Goal: Task Accomplishment & Management: Complete application form

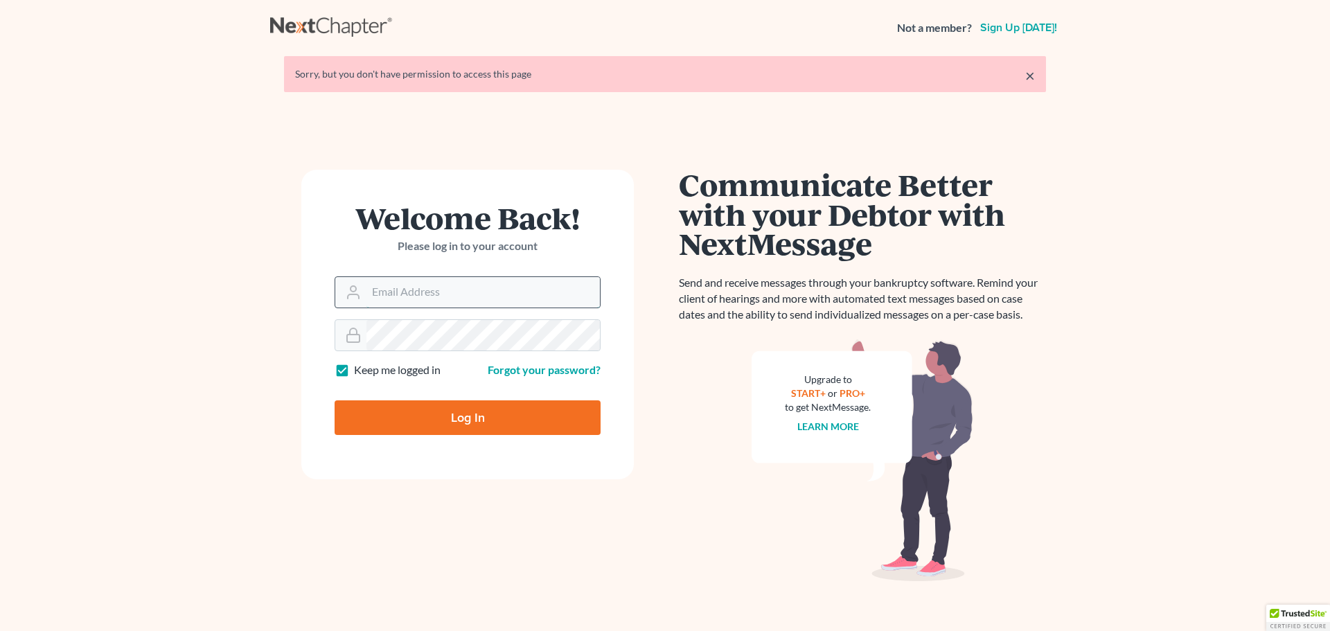
click at [403, 303] on input "Email Address" at bounding box center [482, 292] width 233 height 30
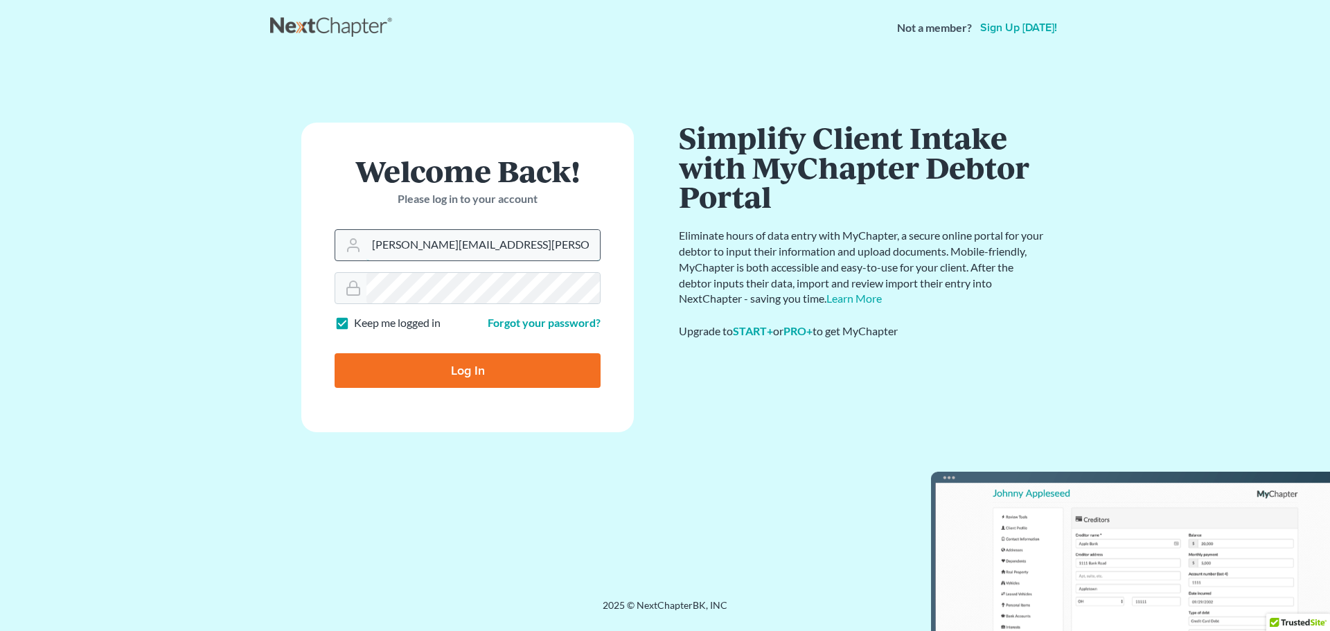
type input "barbara.cooley@hotmail.com"
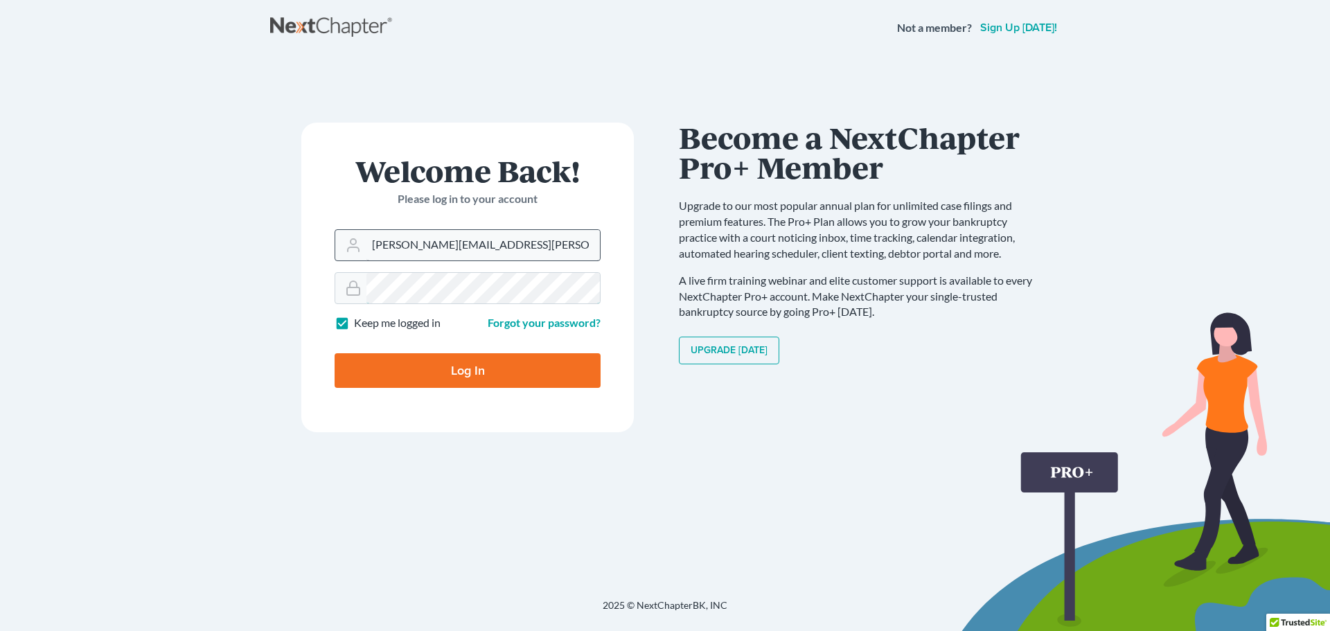
click at [335, 353] on input "Log In" at bounding box center [468, 370] width 266 height 35
type input "Thinking..."
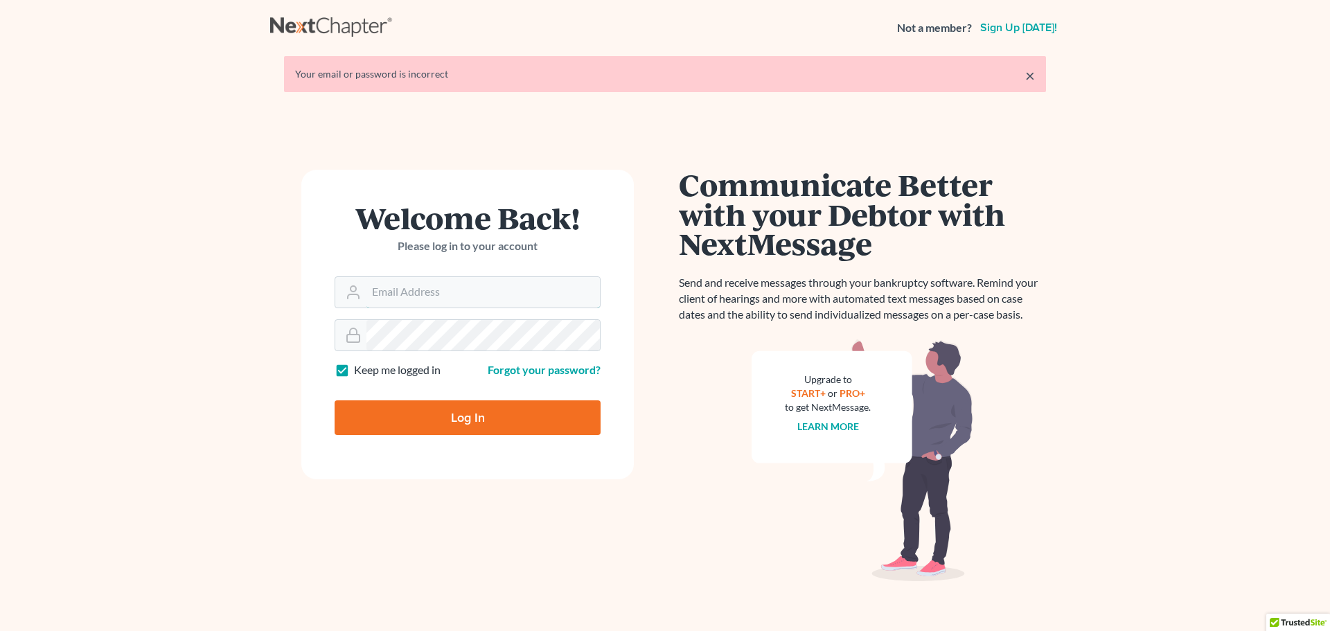
click at [403, 303] on input "Email Address" at bounding box center [482, 292] width 233 height 30
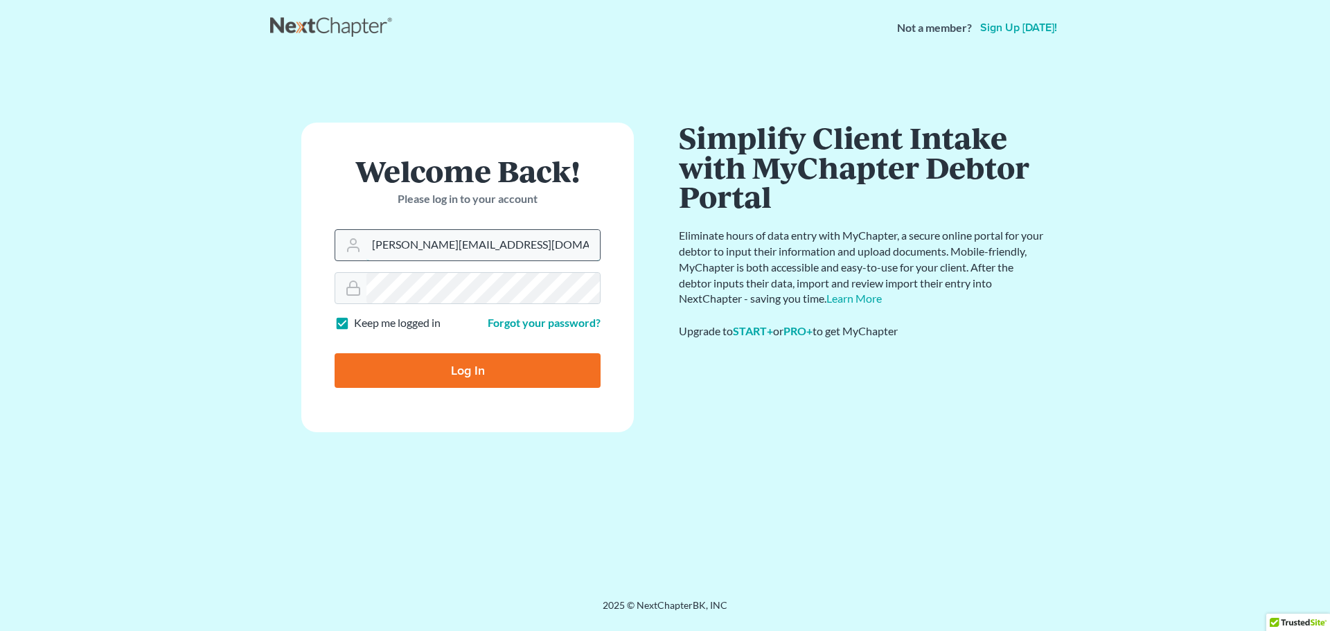
type input "[PERSON_NAME][EMAIL_ADDRESS][DOMAIN_NAME]"
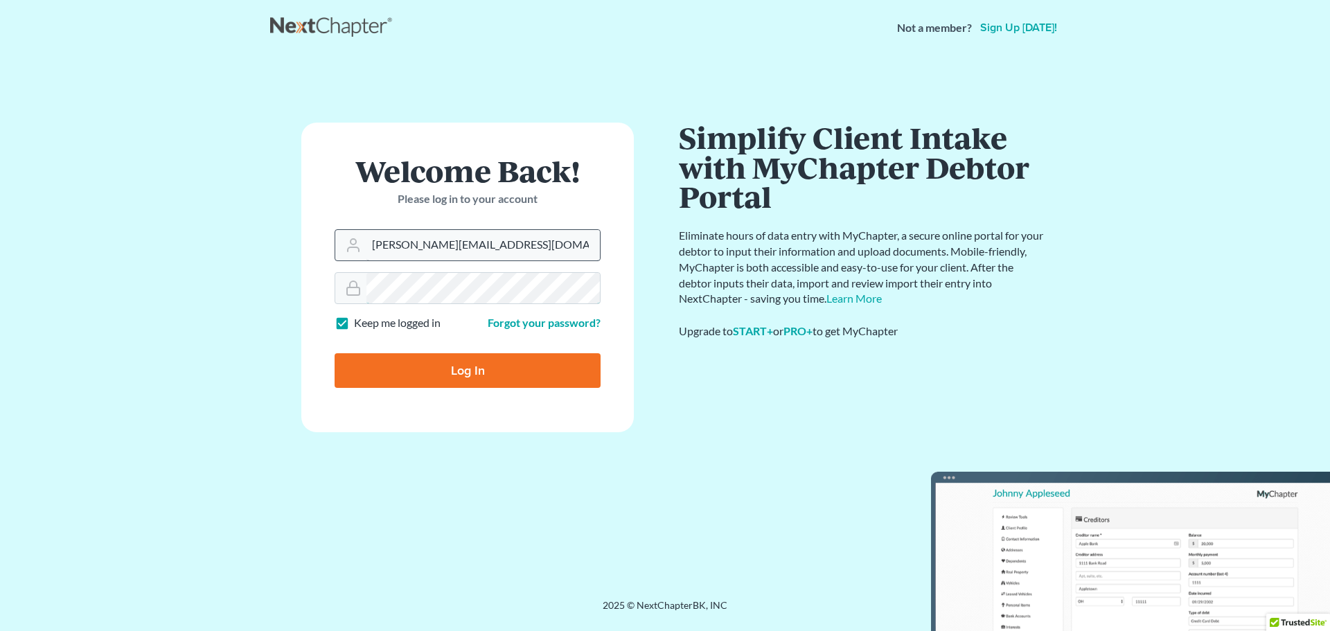
click at [335, 353] on input "Log In" at bounding box center [468, 370] width 266 height 35
type input "Thinking..."
click at [484, 248] on input "Email Address" at bounding box center [482, 245] width 233 height 30
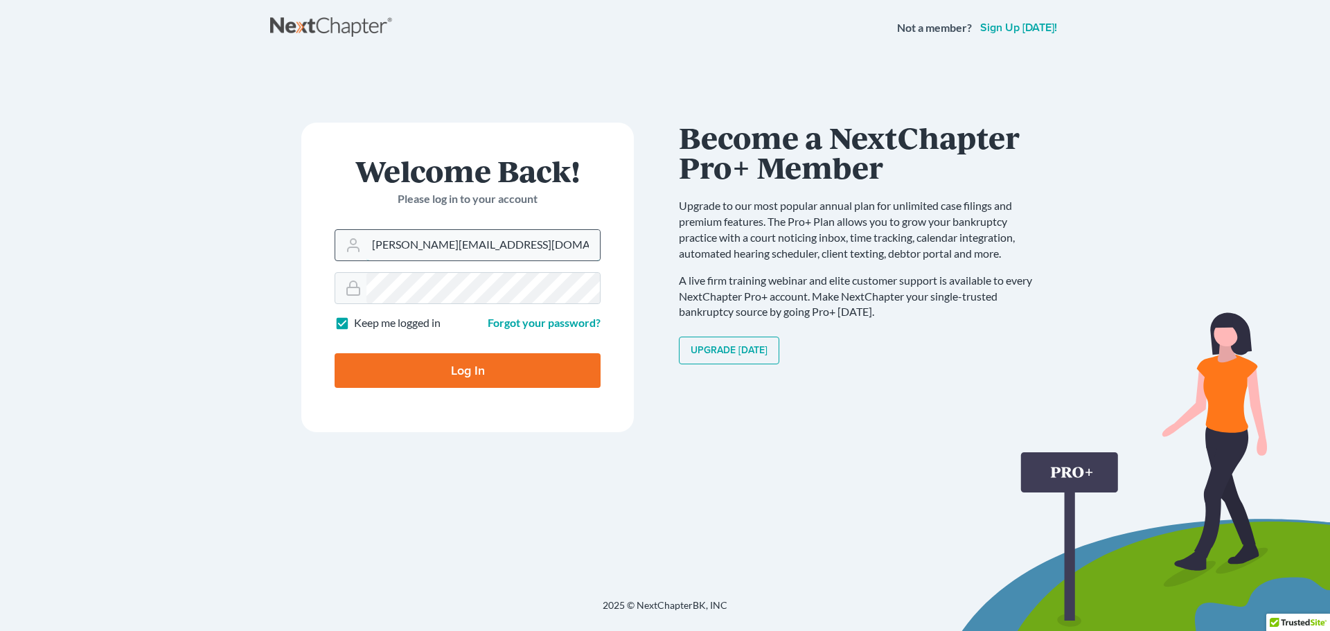
type input "[PERSON_NAME][EMAIL_ADDRESS][DOMAIN_NAME]"
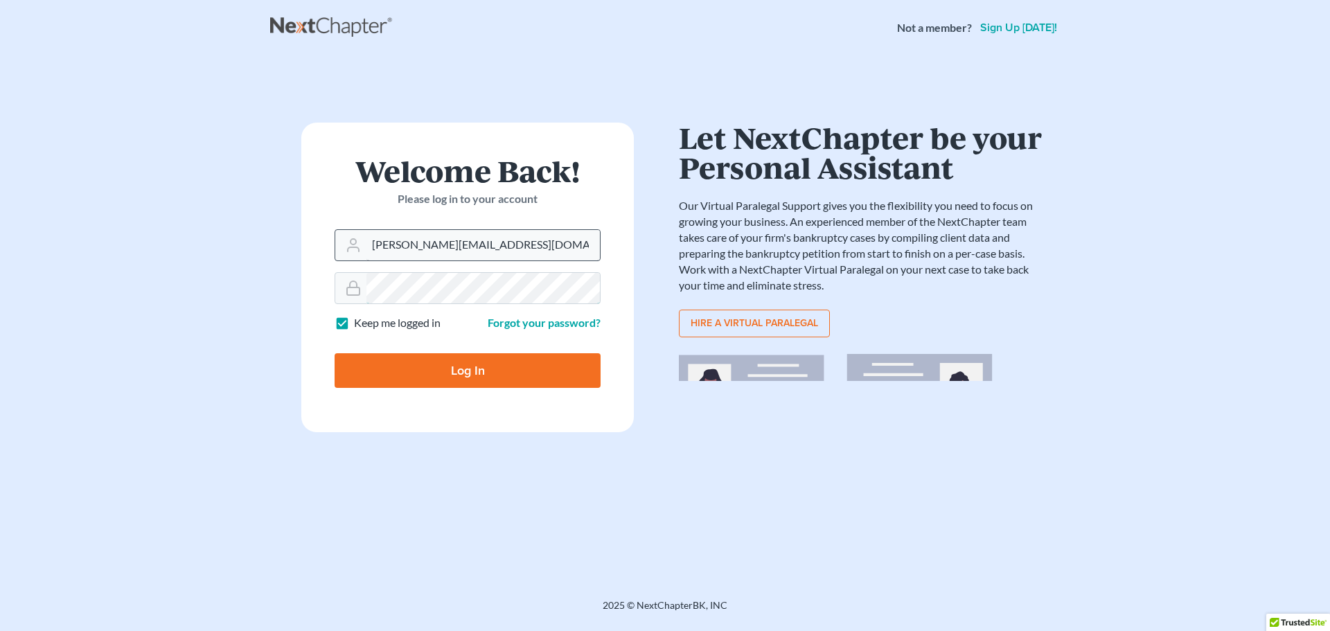
click at [335, 353] on input "Log In" at bounding box center [468, 370] width 266 height 35
type input "Thinking..."
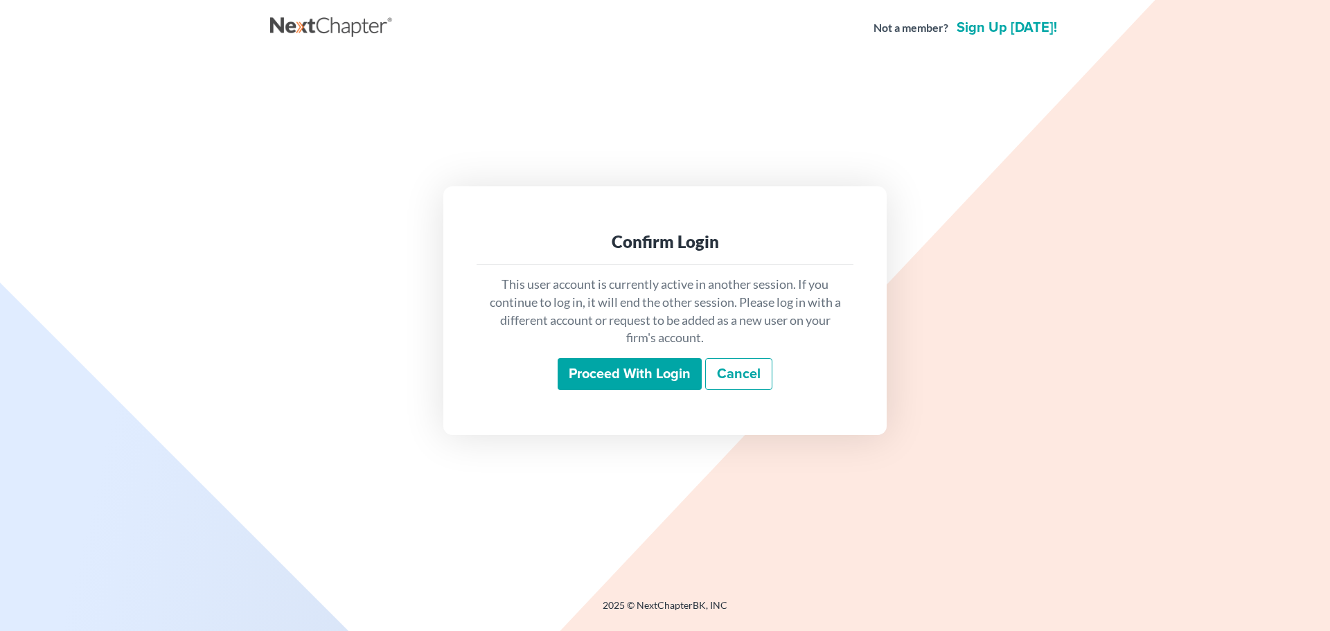
click at [590, 373] on input "Proceed with login" at bounding box center [630, 374] width 144 height 32
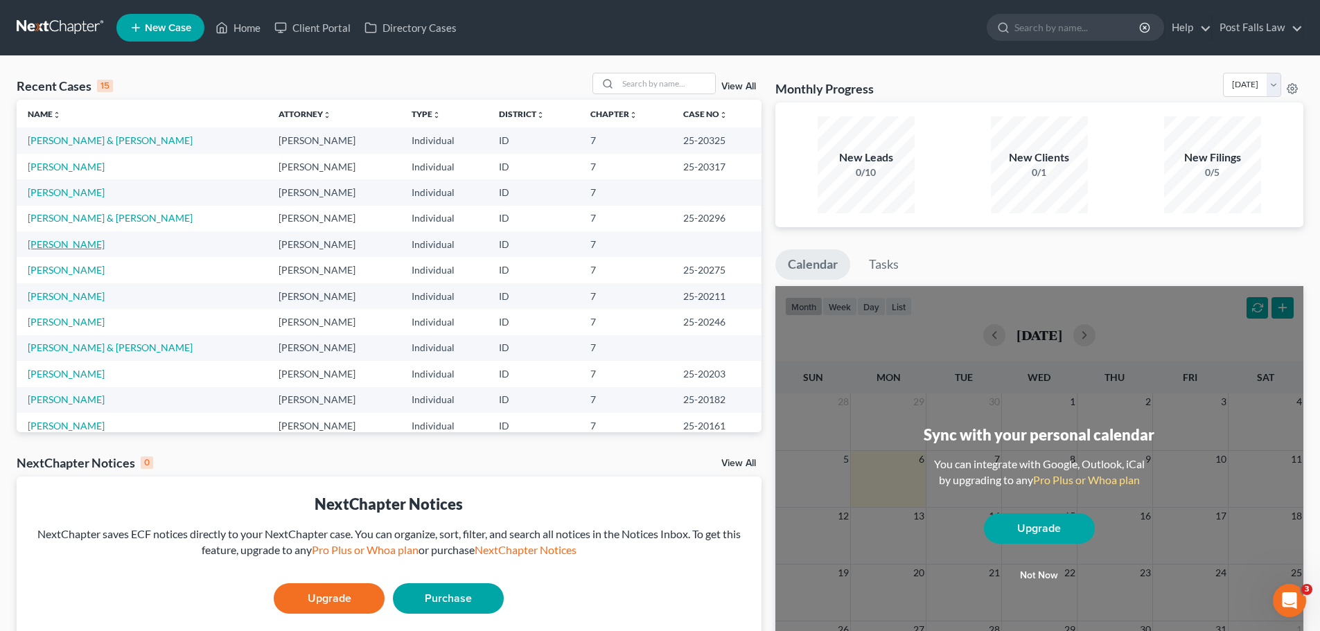
click at [48, 244] on link "[PERSON_NAME]" at bounding box center [66, 244] width 77 height 12
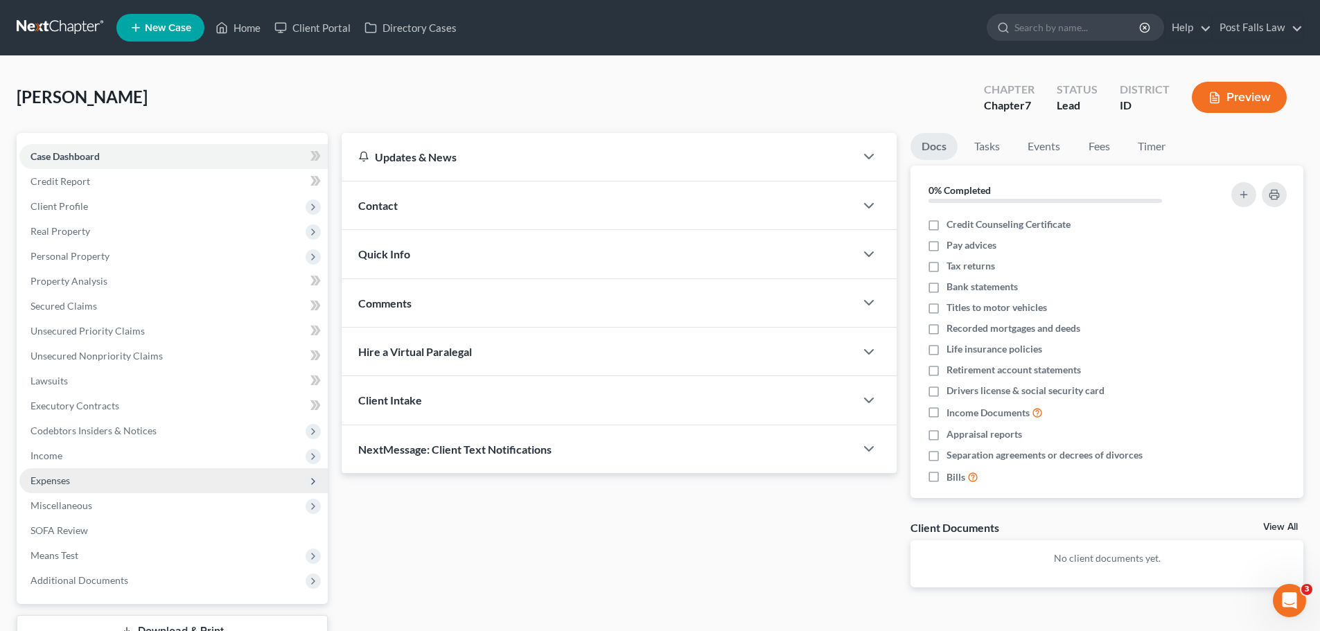
click at [51, 488] on span "Expenses" at bounding box center [173, 480] width 308 height 25
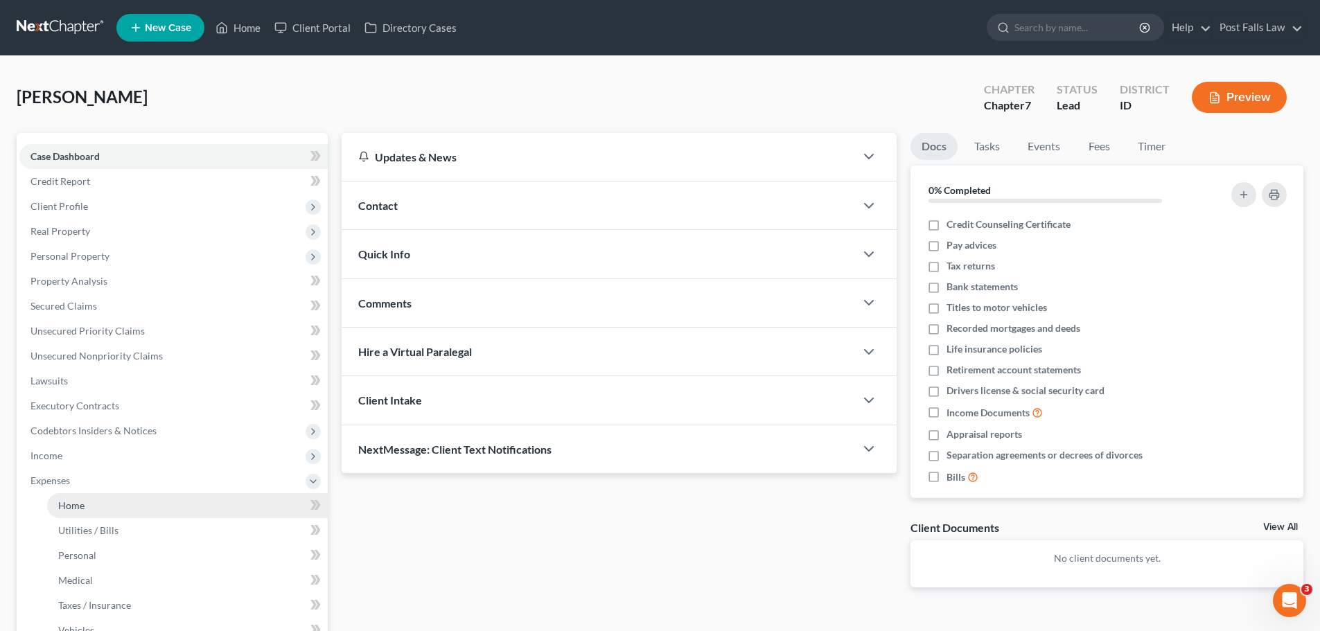
click at [69, 502] on span "Home" at bounding box center [71, 505] width 26 height 12
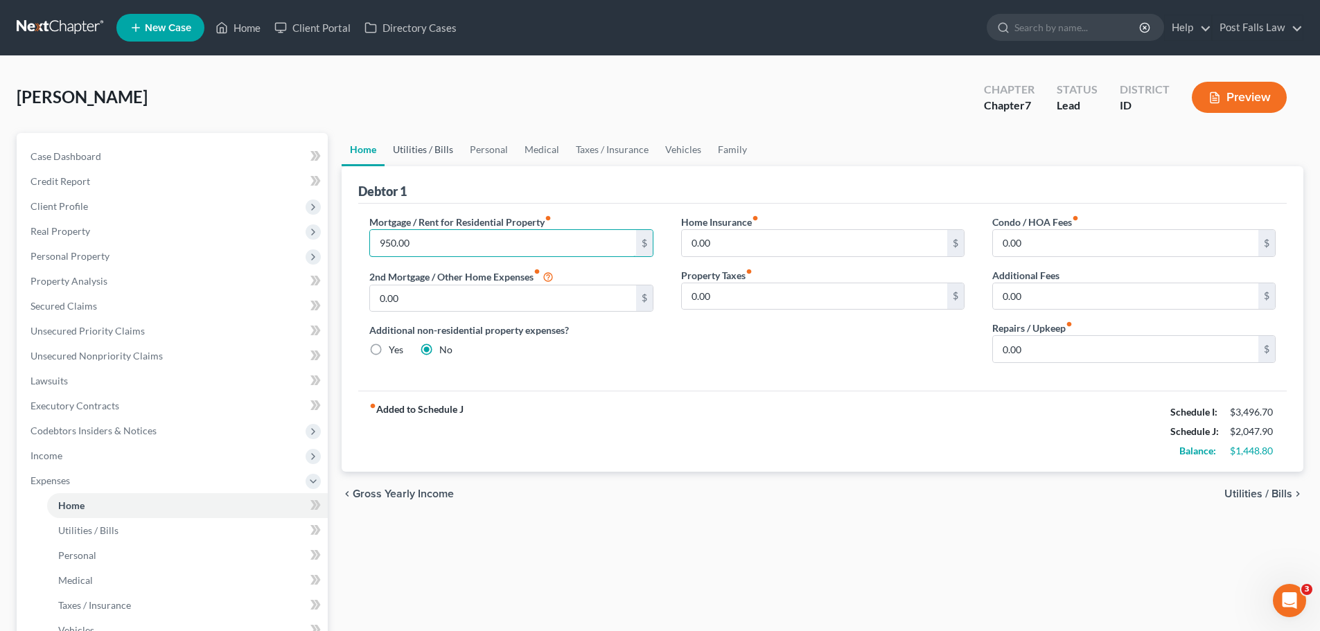
type input "950.00"
click at [445, 150] on link "Utilities / Bills" at bounding box center [422, 149] width 77 height 33
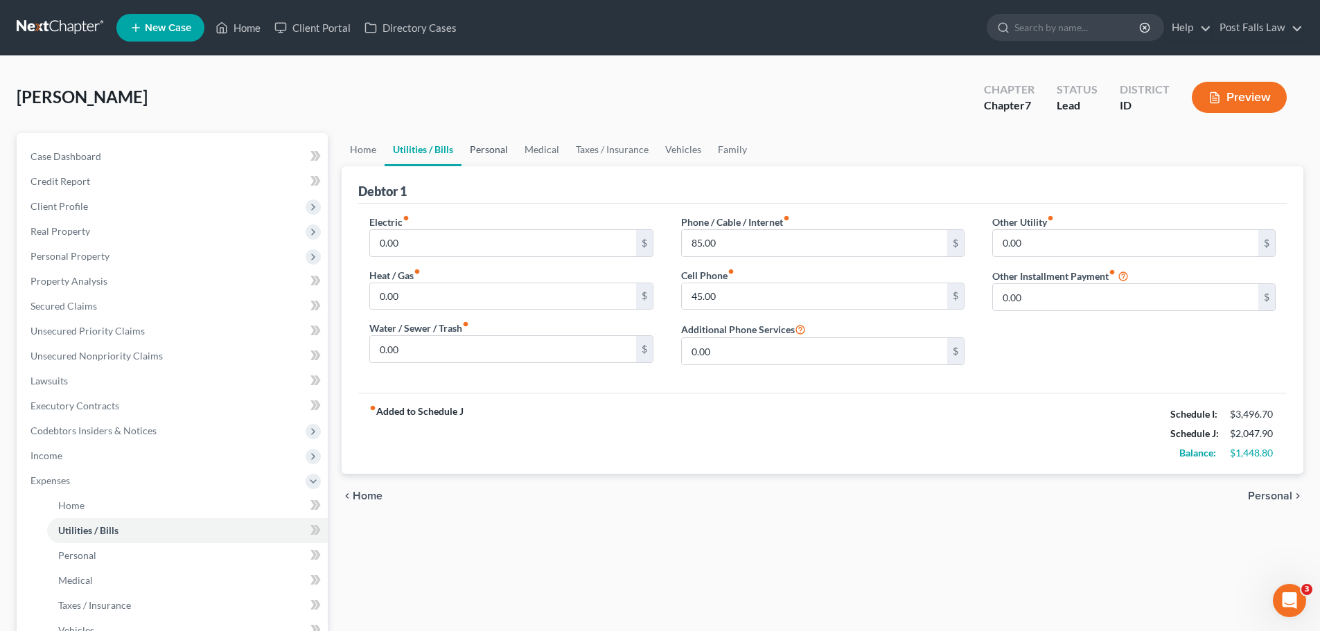
click at [475, 147] on link "Personal" at bounding box center [488, 149] width 55 height 33
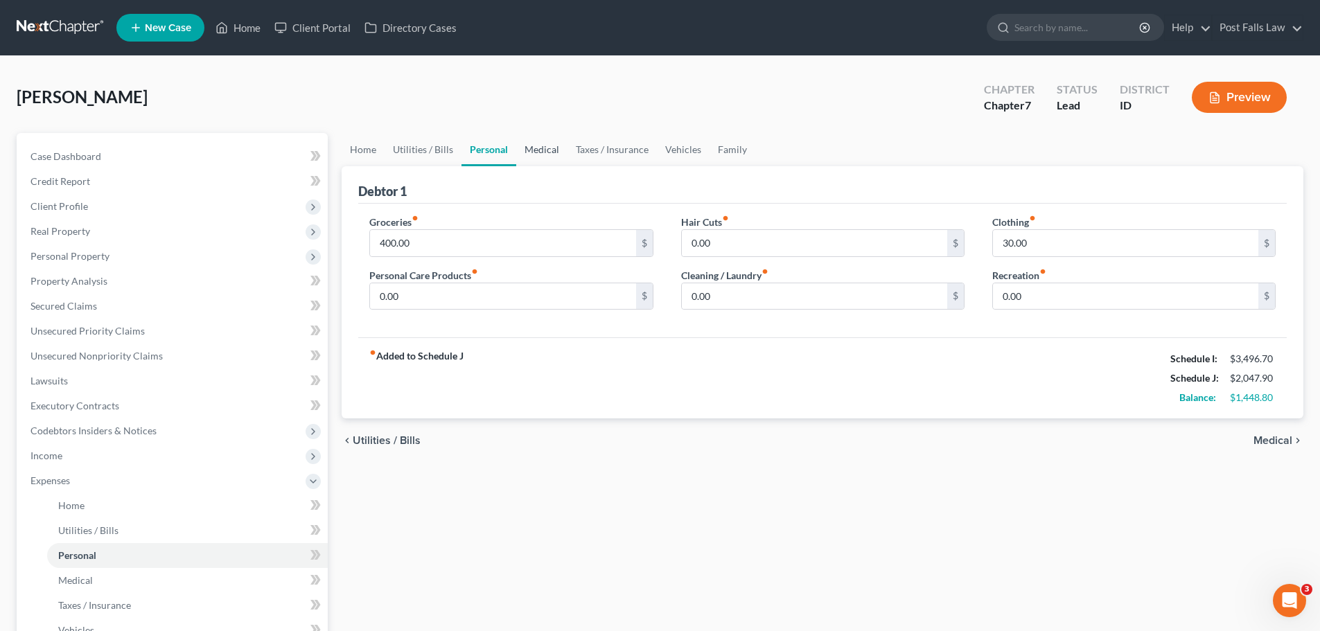
click at [550, 152] on link "Medical" at bounding box center [541, 149] width 51 height 33
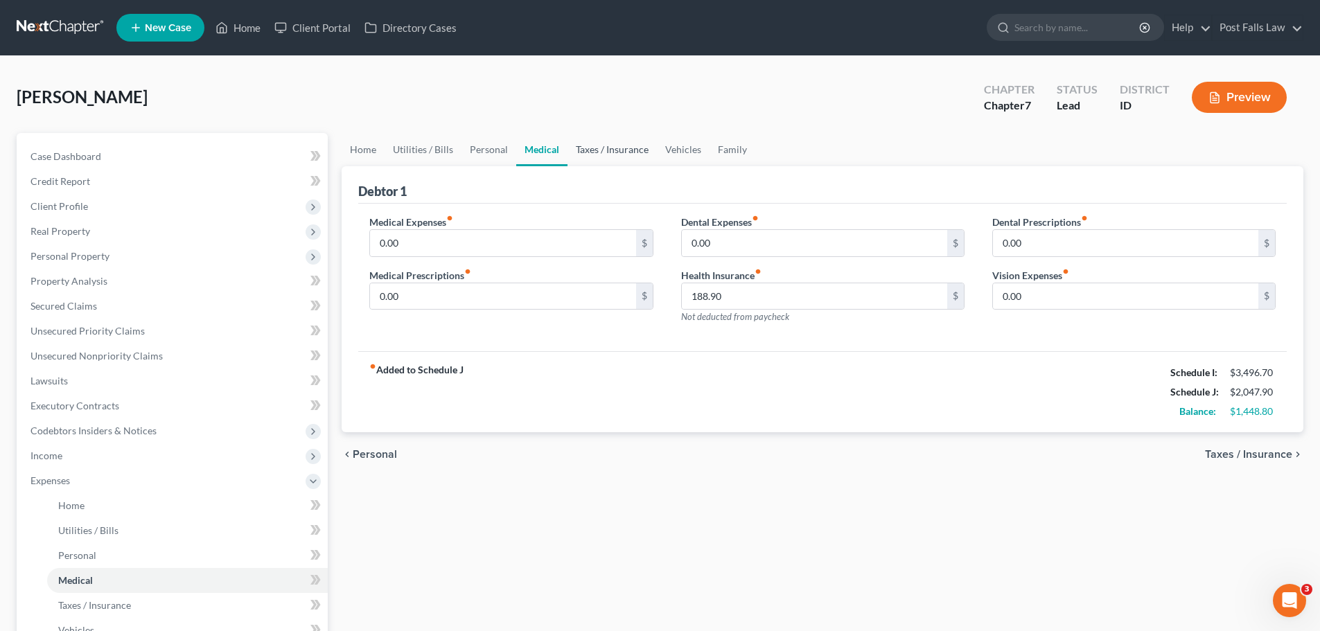
click at [592, 149] on link "Taxes / Insurance" at bounding box center [611, 149] width 89 height 33
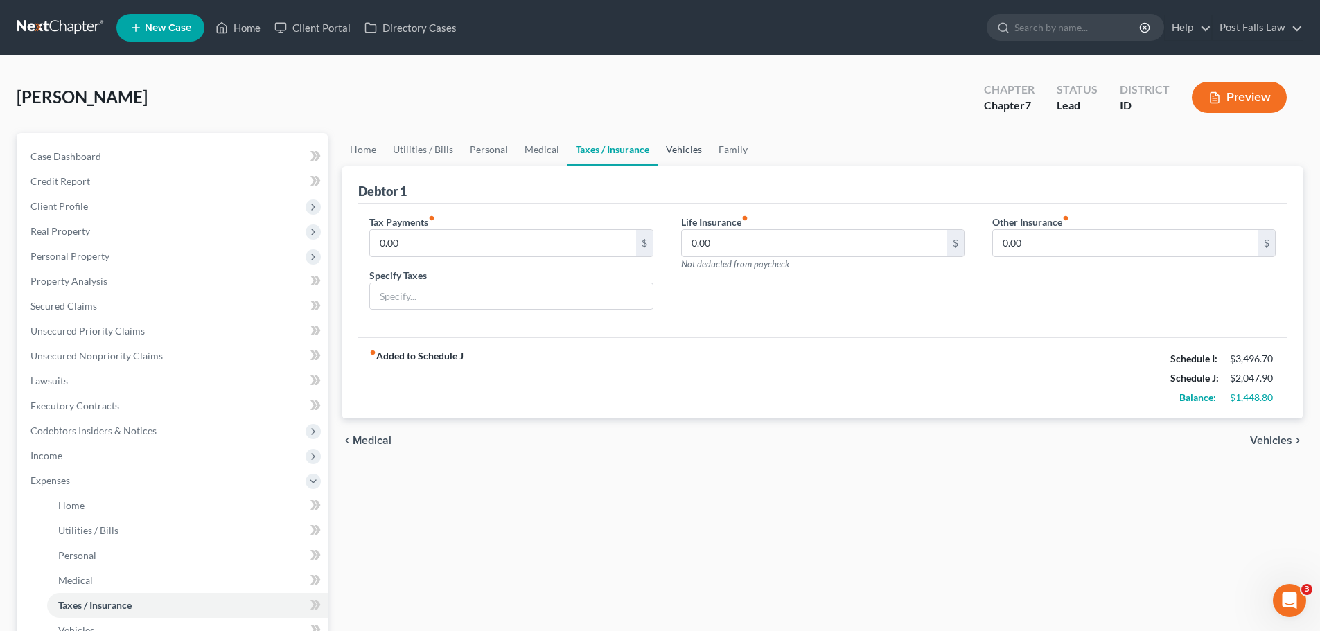
click at [679, 143] on link "Vehicles" at bounding box center [683, 149] width 53 height 33
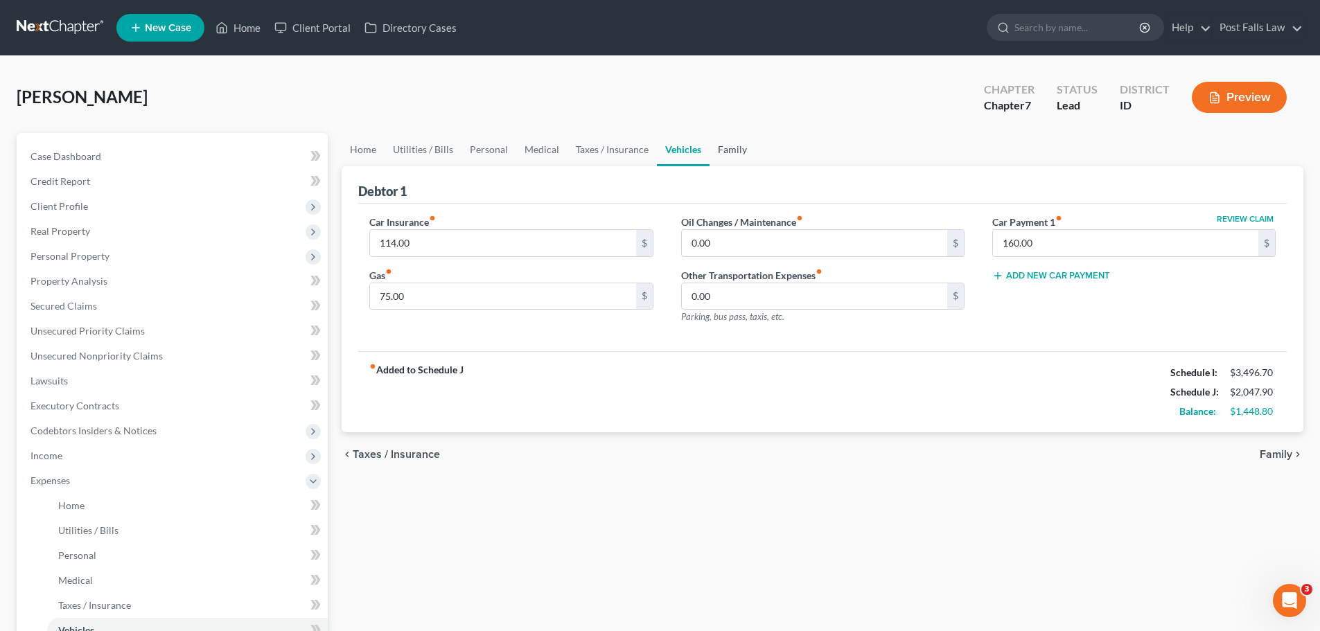
click at [734, 158] on link "Family" at bounding box center [732, 149] width 46 height 33
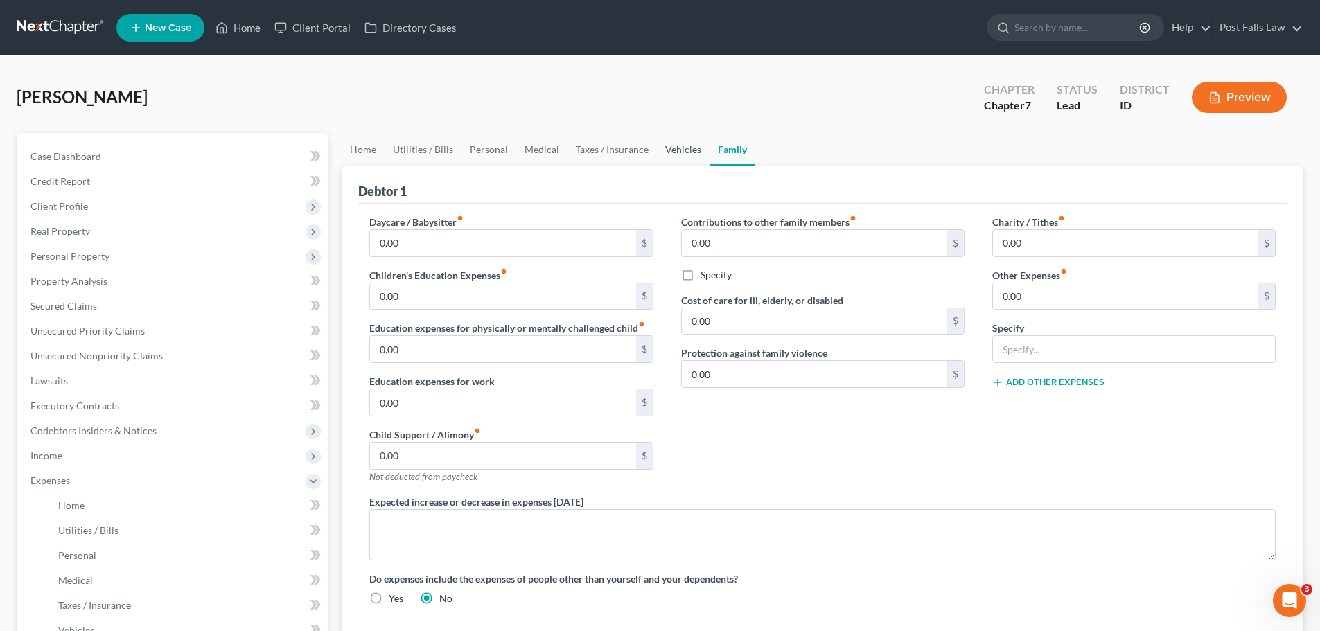
click at [679, 153] on link "Vehicles" at bounding box center [683, 149] width 53 height 33
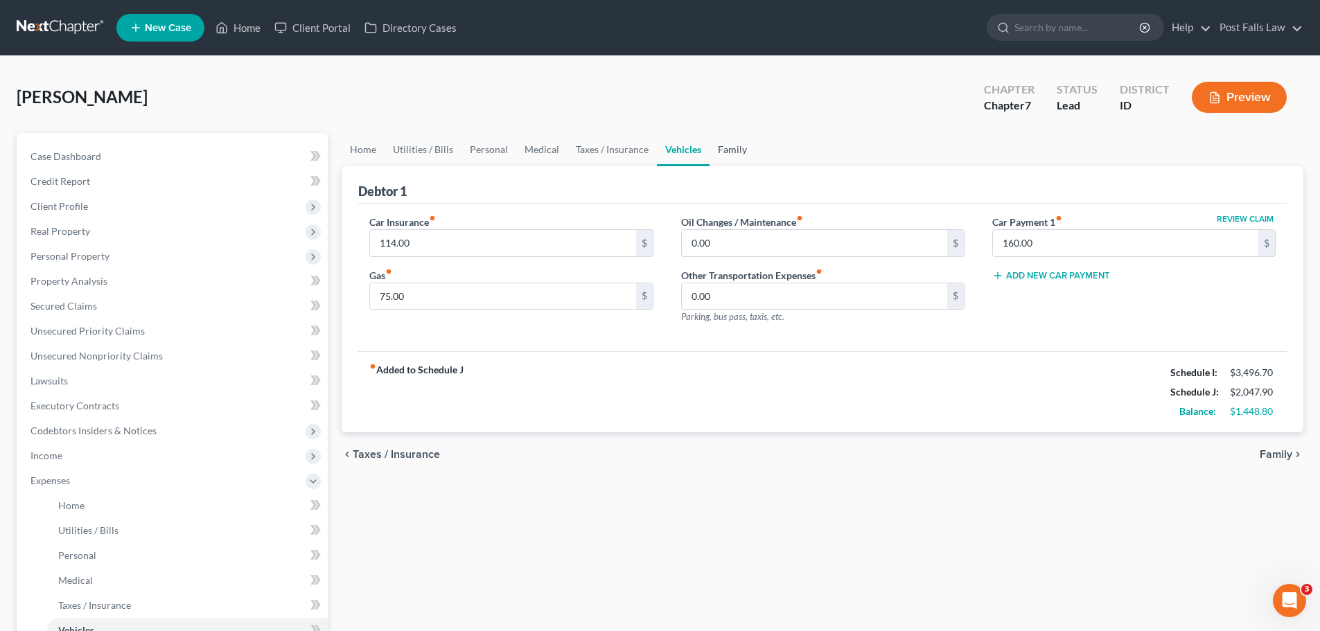
click at [727, 152] on link "Family" at bounding box center [732, 149] width 46 height 33
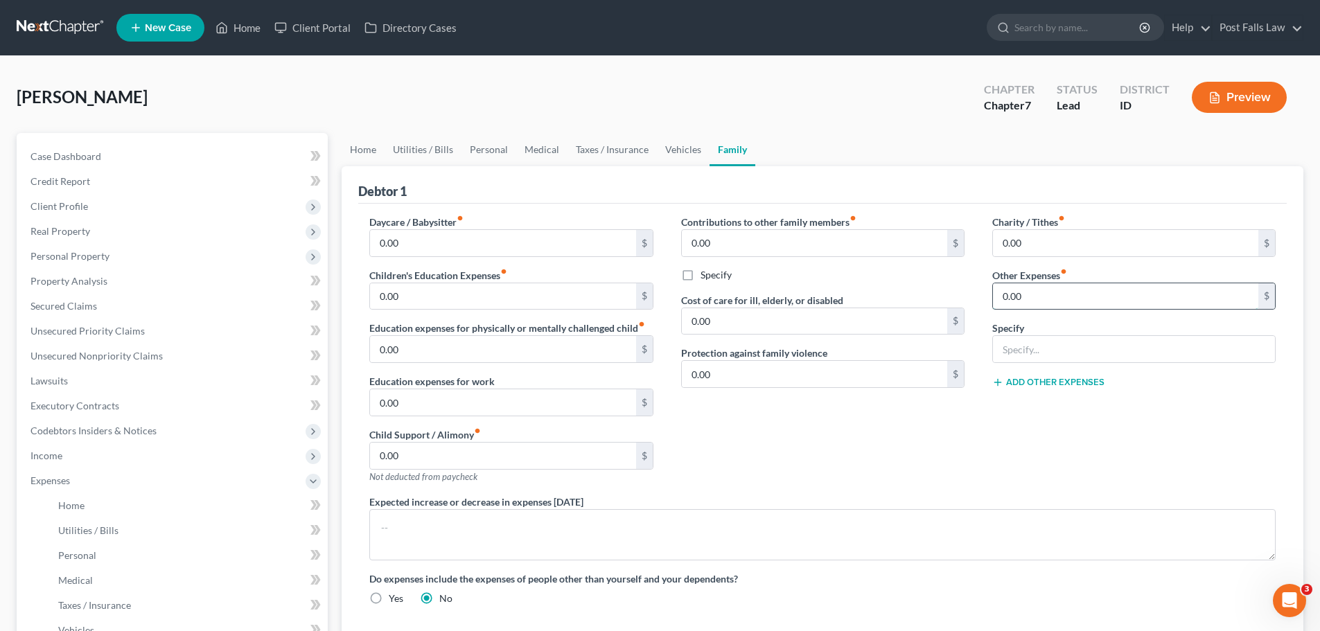
click at [1043, 300] on input "0.00" at bounding box center [1125, 296] width 265 height 26
type input "90.00"
type input "Storage Unit"
click at [368, 152] on link "Home" at bounding box center [363, 149] width 43 height 33
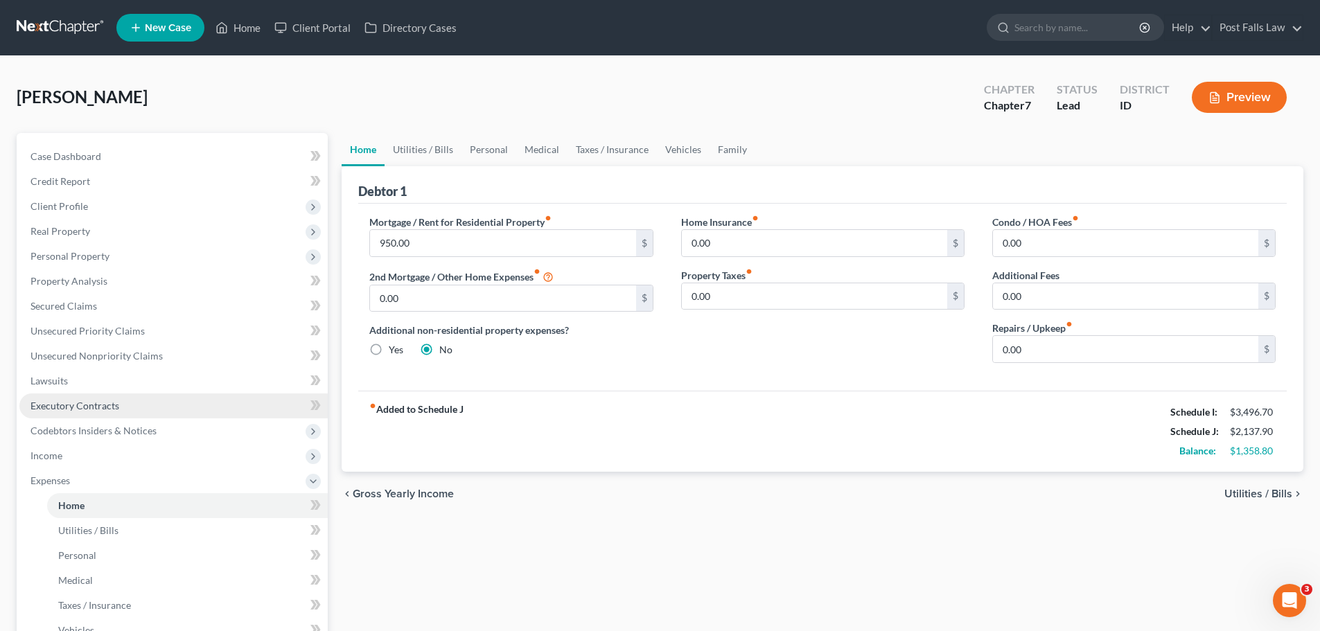
click at [129, 415] on link "Executory Contracts" at bounding box center [173, 405] width 308 height 25
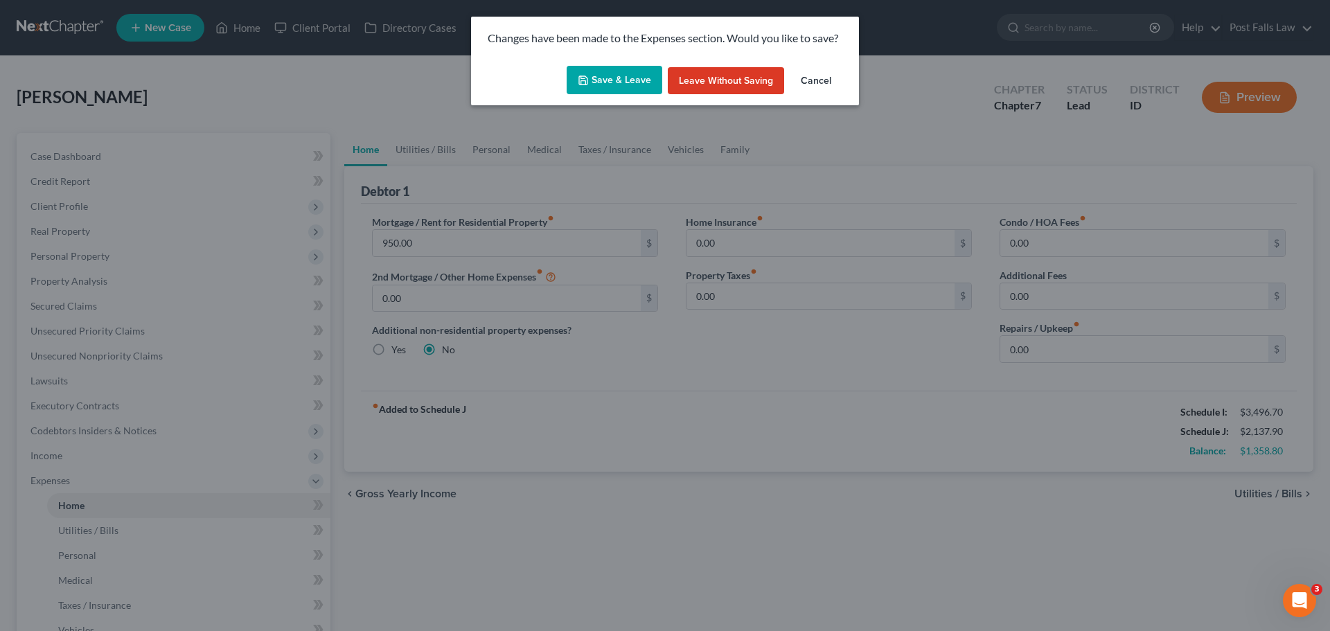
click at [605, 80] on button "Save & Leave" at bounding box center [615, 80] width 96 height 29
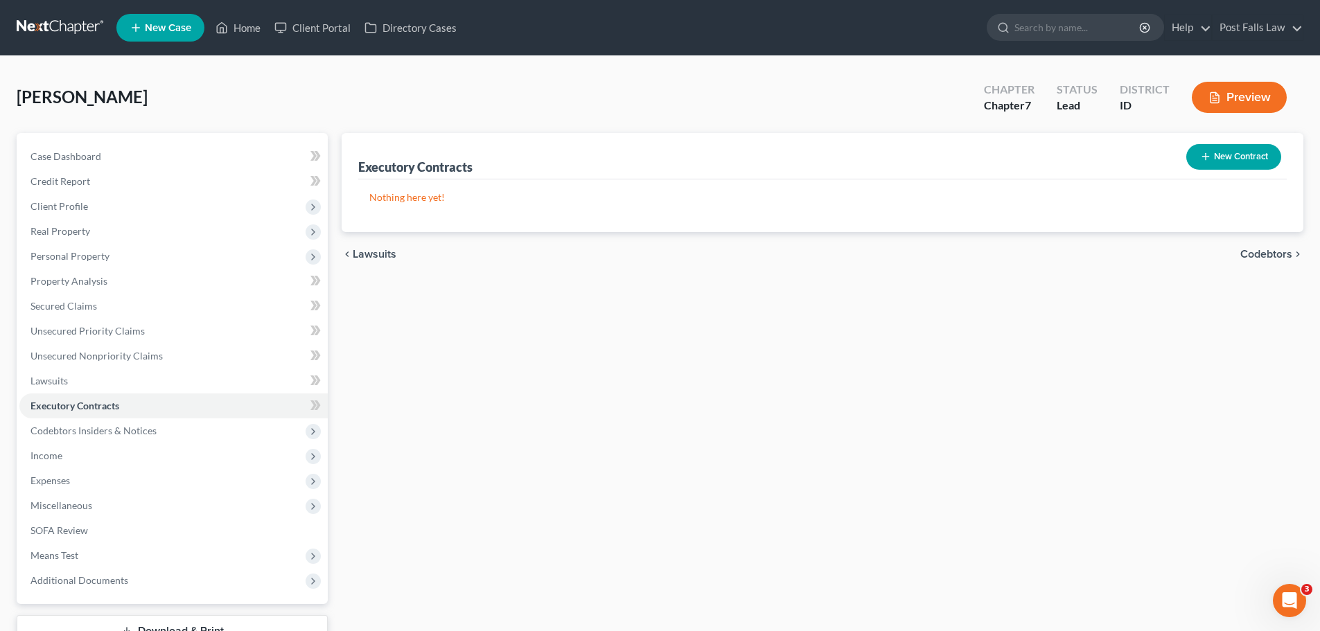
click at [1214, 160] on button "New Contract" at bounding box center [1233, 157] width 95 height 26
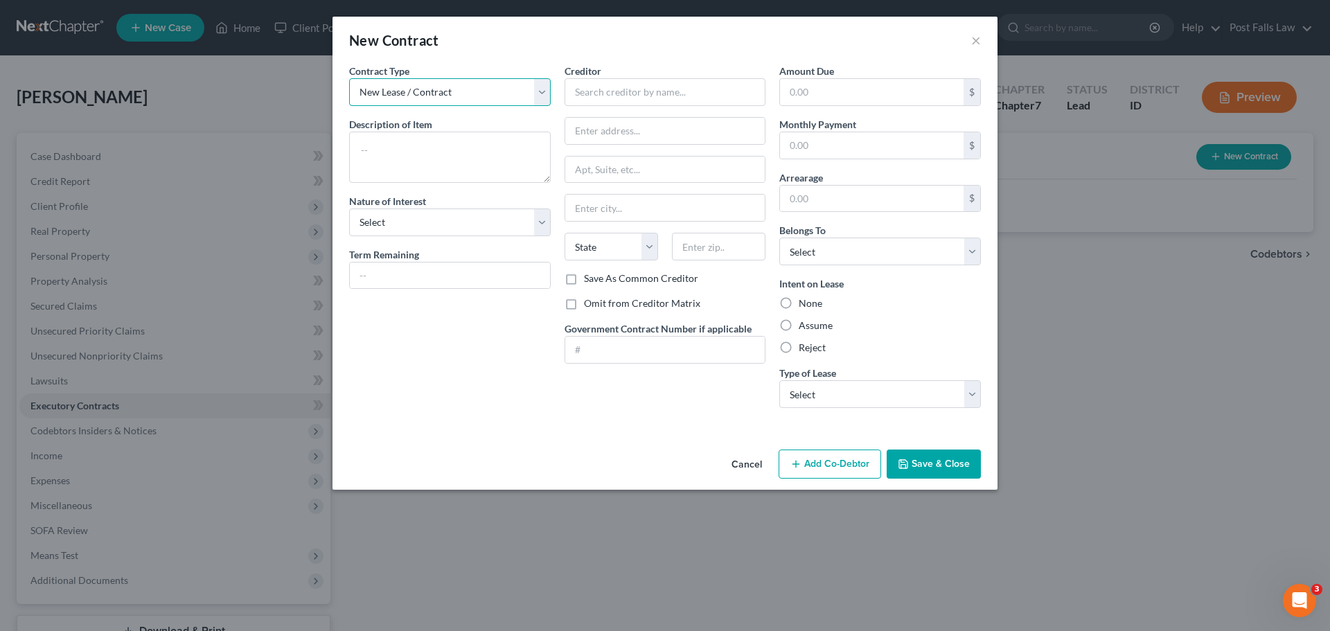
click at [542, 90] on select "New Lease / Contract New Timeshare" at bounding box center [450, 92] width 202 height 28
click at [751, 463] on button "Cancel" at bounding box center [746, 465] width 53 height 28
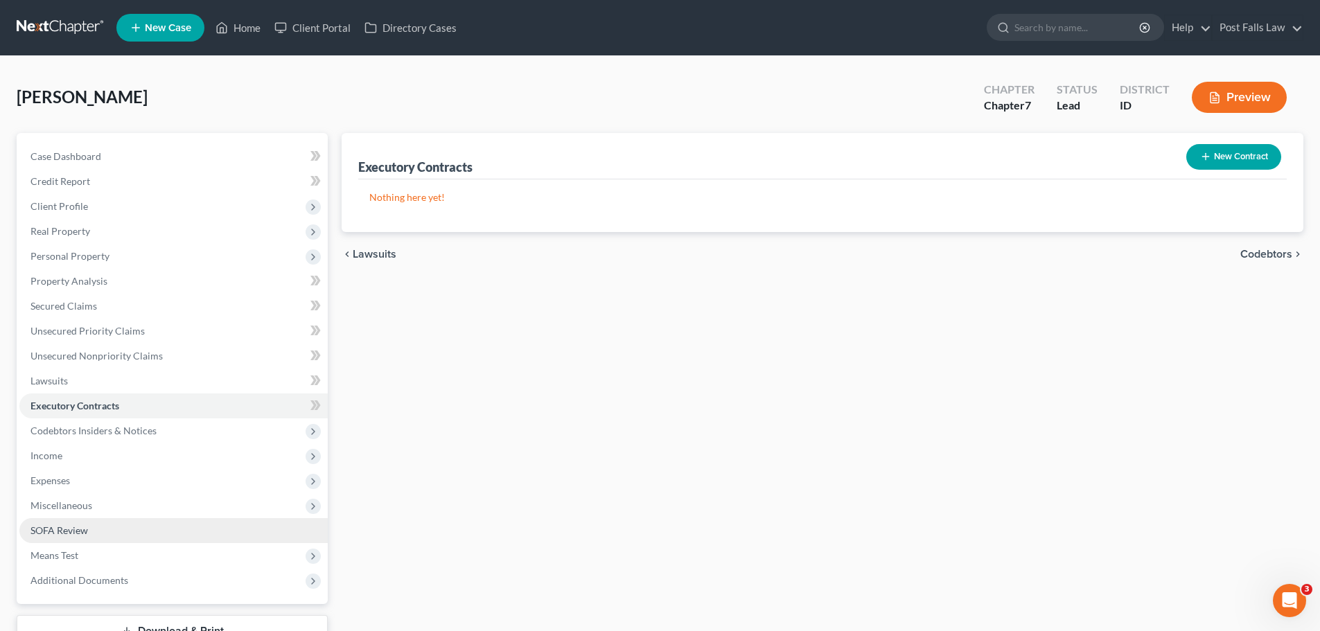
click at [89, 537] on link "SOFA Review" at bounding box center [173, 530] width 308 height 25
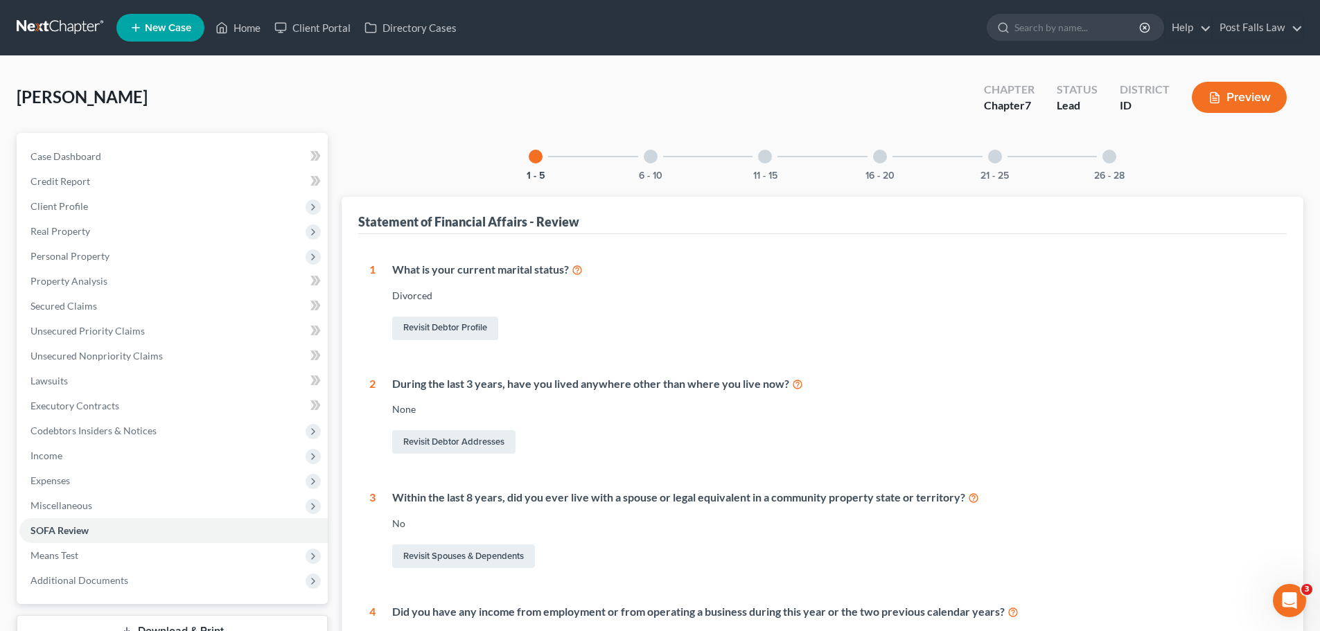
click at [653, 157] on div at bounding box center [651, 157] width 14 height 14
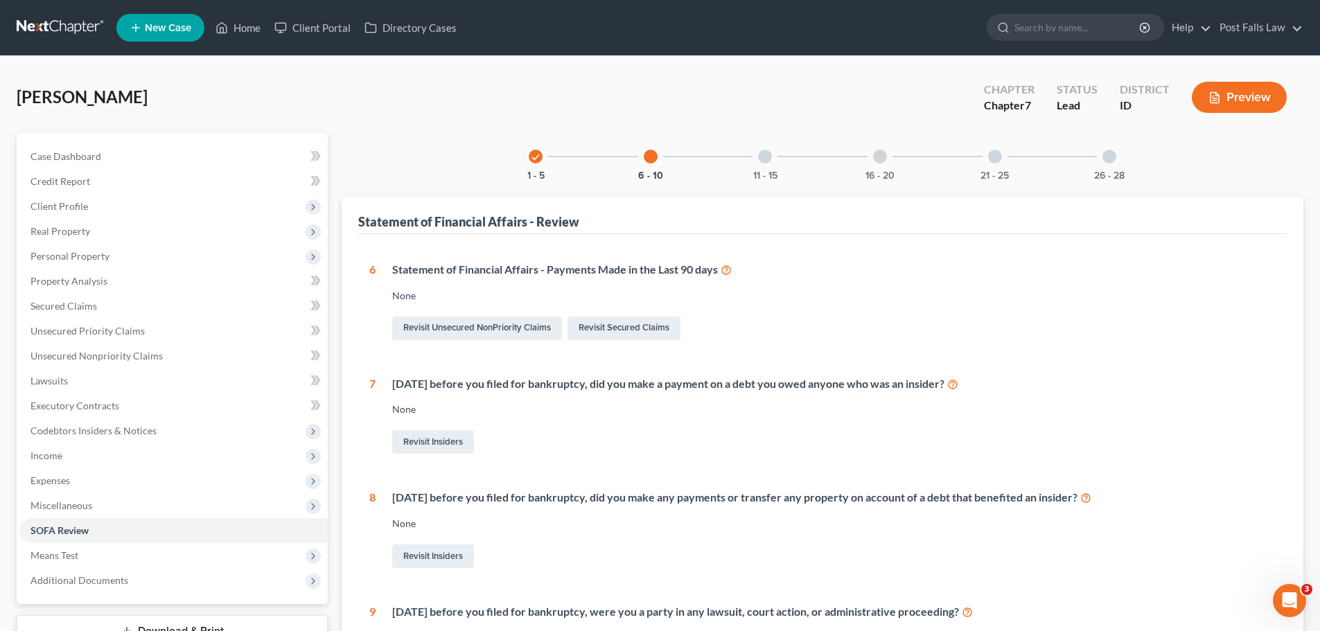
click at [765, 155] on div at bounding box center [765, 157] width 14 height 14
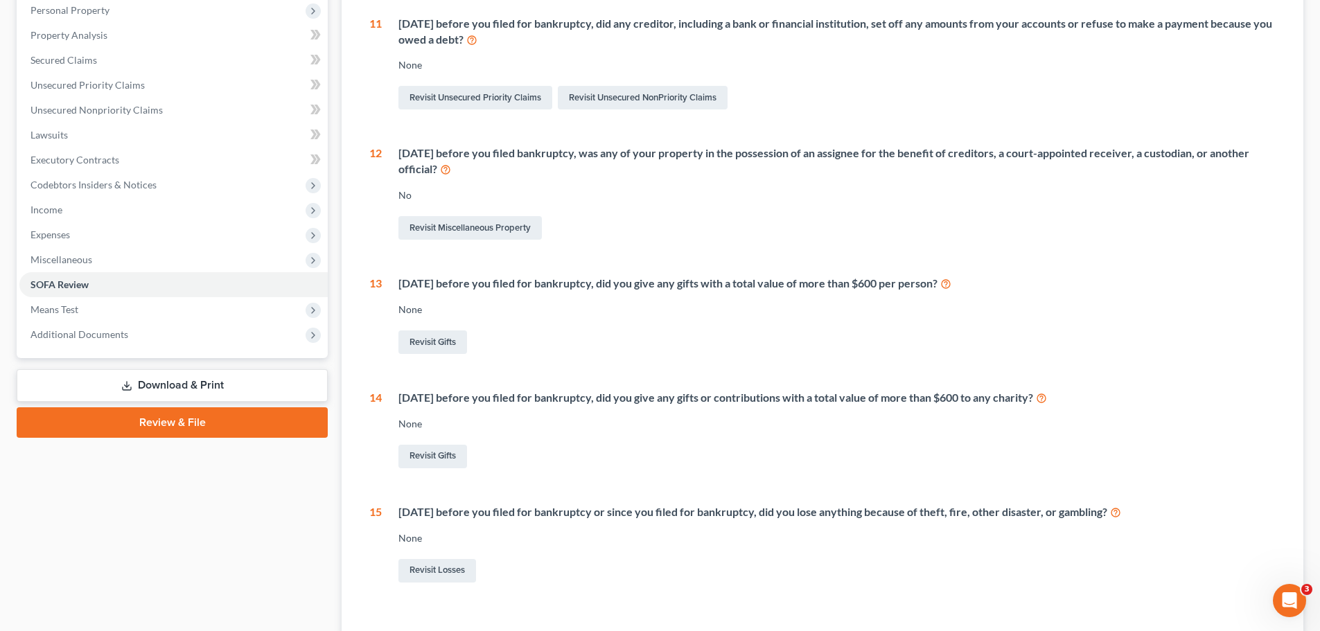
scroll to position [70, 0]
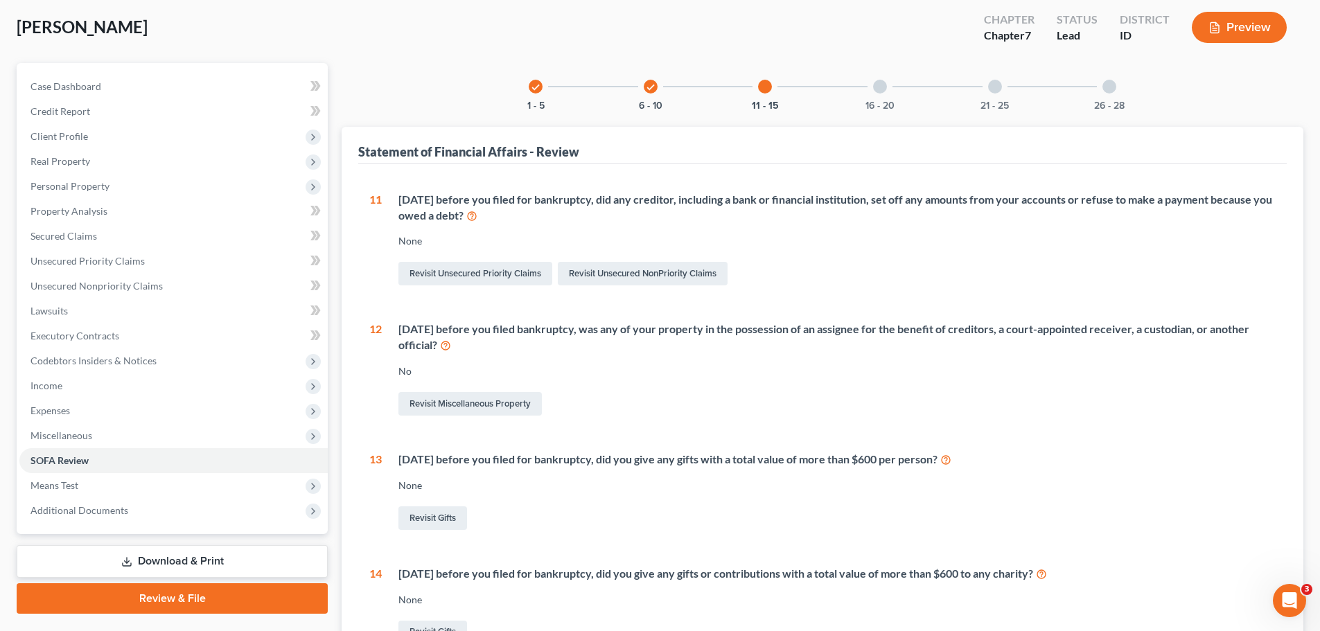
click at [883, 88] on div at bounding box center [880, 87] width 14 height 14
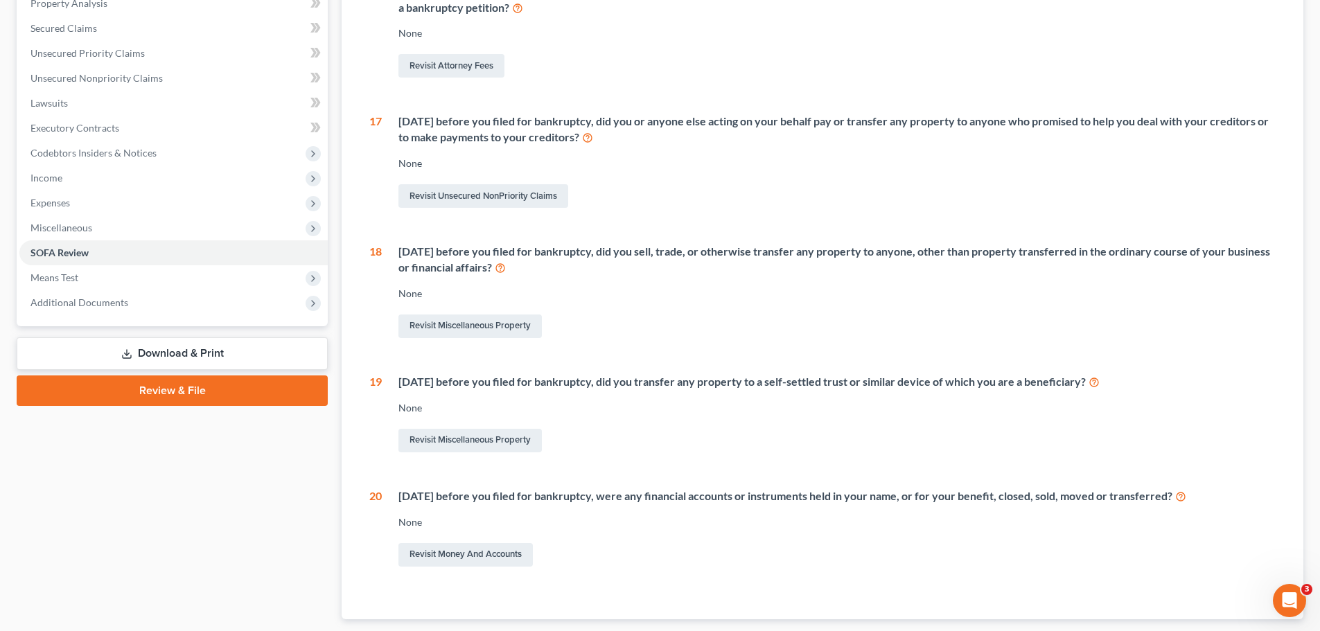
scroll to position [0, 0]
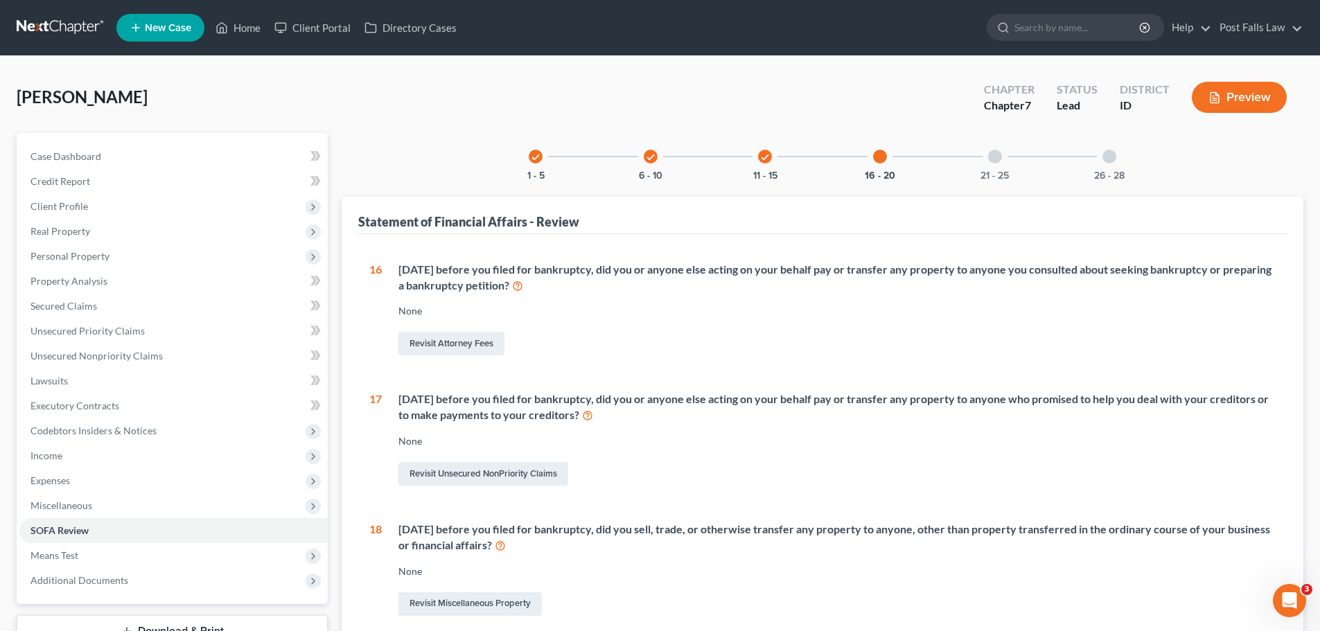
click at [996, 159] on div at bounding box center [995, 157] width 14 height 14
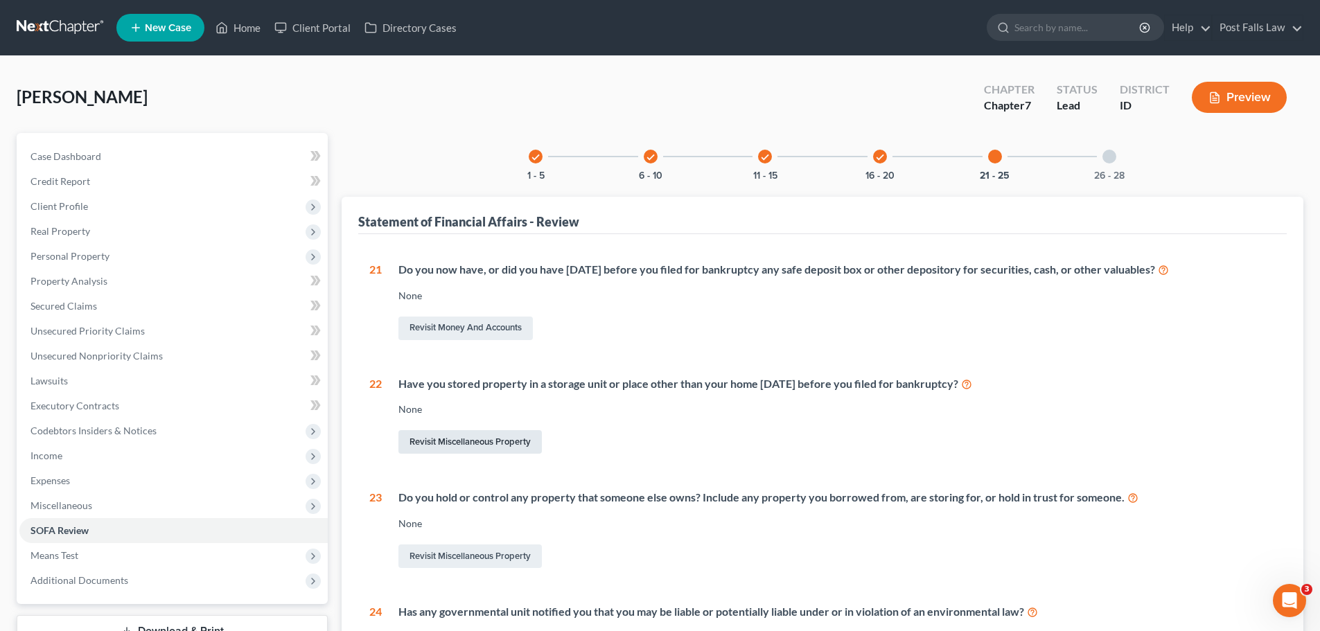
click at [464, 436] on link "Revisit Miscellaneous Property" at bounding box center [469, 442] width 143 height 24
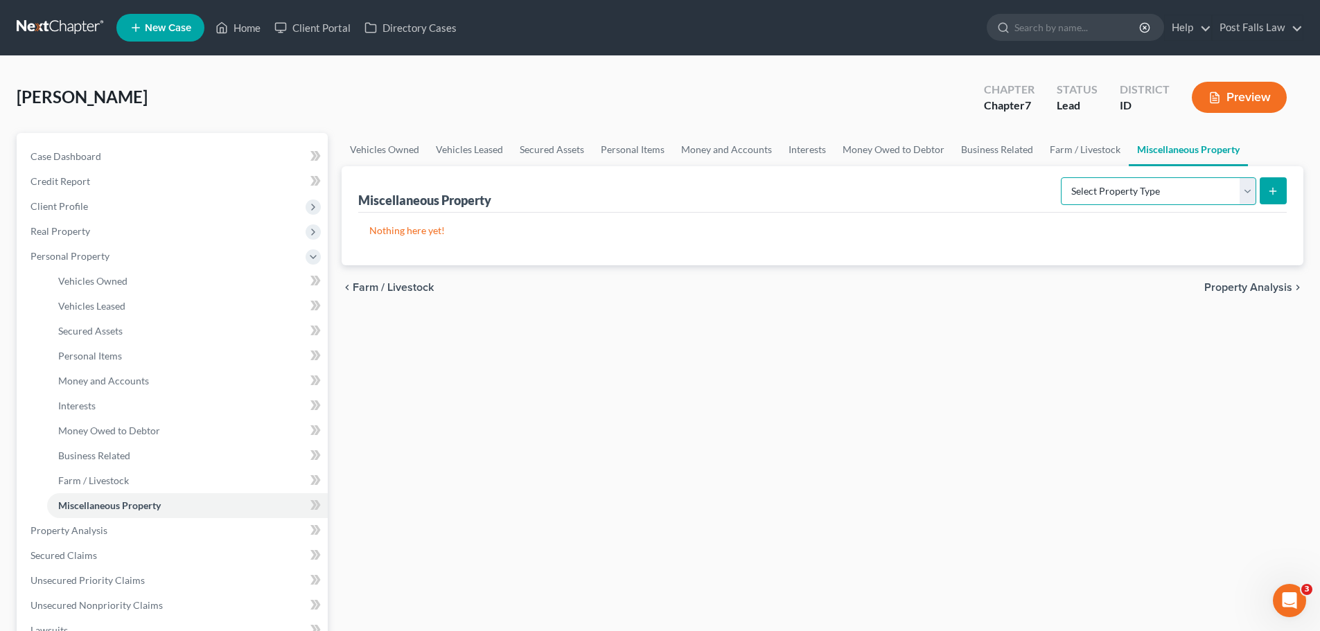
click at [1242, 193] on select "Select Property Type Assigned for Creditor Benefit [DATE] Holding for Another N…" at bounding box center [1158, 191] width 195 height 28
select select "stored_within_1_year"
click at [1061, 177] on select "Select Property Type Assigned for Creditor Benefit [DATE] Holding for Another N…" at bounding box center [1158, 191] width 195 height 28
click at [1274, 192] on icon "submit" at bounding box center [1272, 191] width 11 height 11
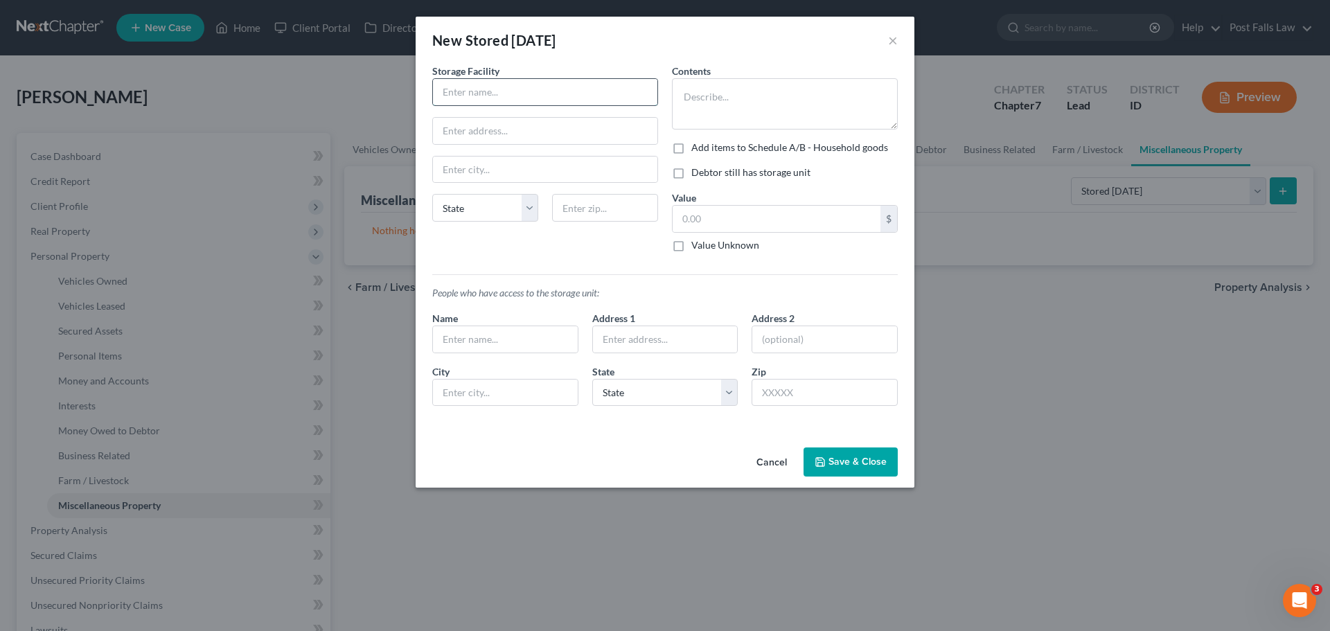
click at [596, 98] on input "text" at bounding box center [545, 92] width 224 height 26
click at [556, 90] on input "text" at bounding box center [545, 92] width 224 height 26
type input "West Coast Self Storage"
type input "[STREET_ADDRESS]"
type input "Post Falls"
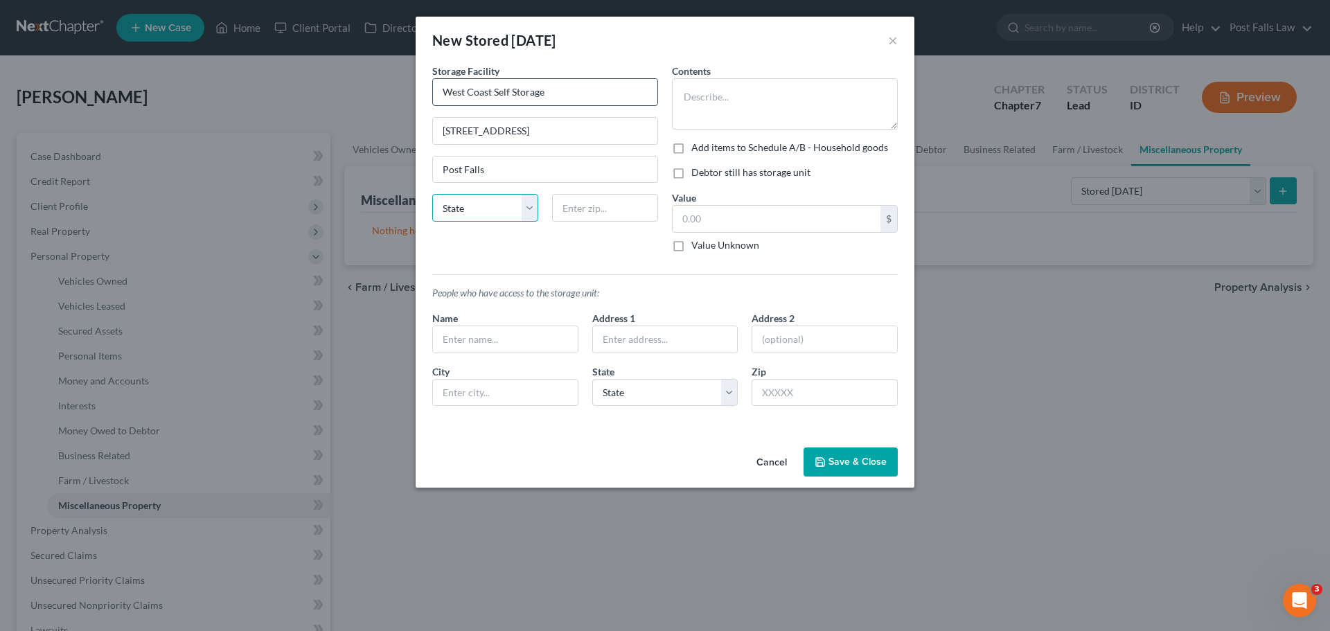
select select "13"
type input "83854"
click at [697, 96] on textarea at bounding box center [785, 103] width 226 height 51
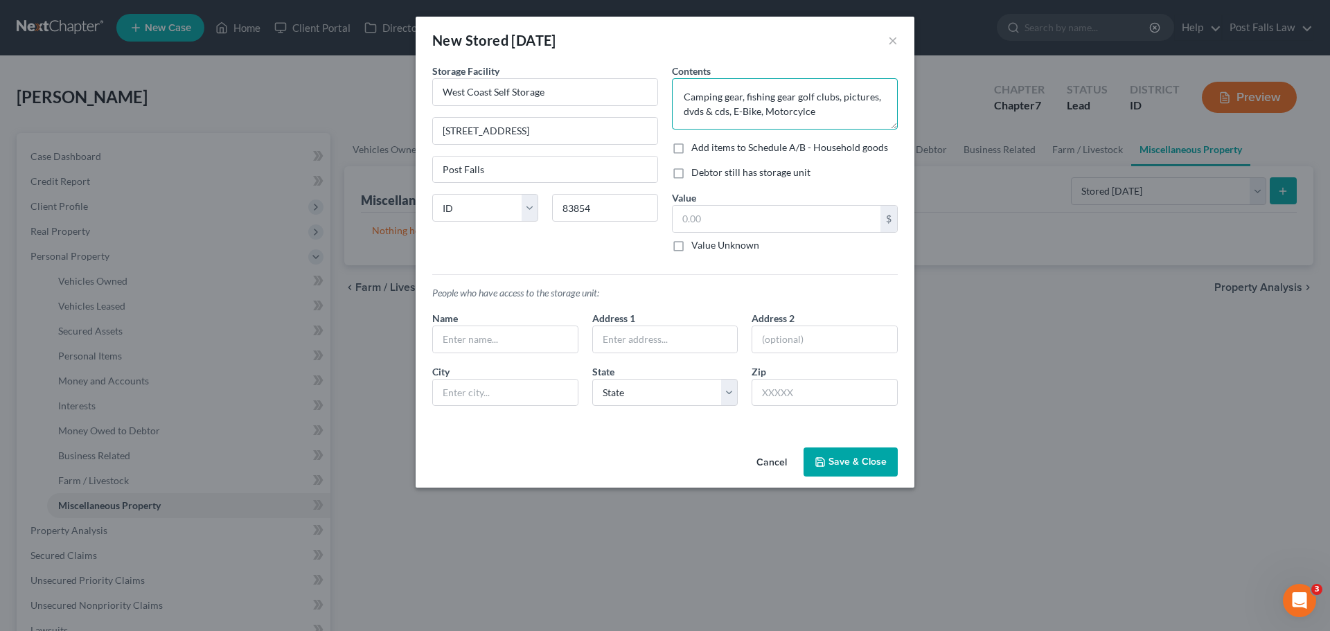
drag, startPoint x: 733, startPoint y: 112, endPoint x: 827, endPoint y: 118, distance: 94.4
click at [827, 116] on textarea "Camping gear, fishing gear golf clubs, pictures, dvds & cds, E-Bike, Motorcylce" at bounding box center [785, 103] width 226 height 51
type textarea "Camping gear, fishing gear golf clubs, pictures, DVDs and CDs"
click at [848, 464] on button "Save & Close" at bounding box center [851, 462] width 94 height 29
